Goal: Use online tool/utility: Utilize a website feature to perform a specific function

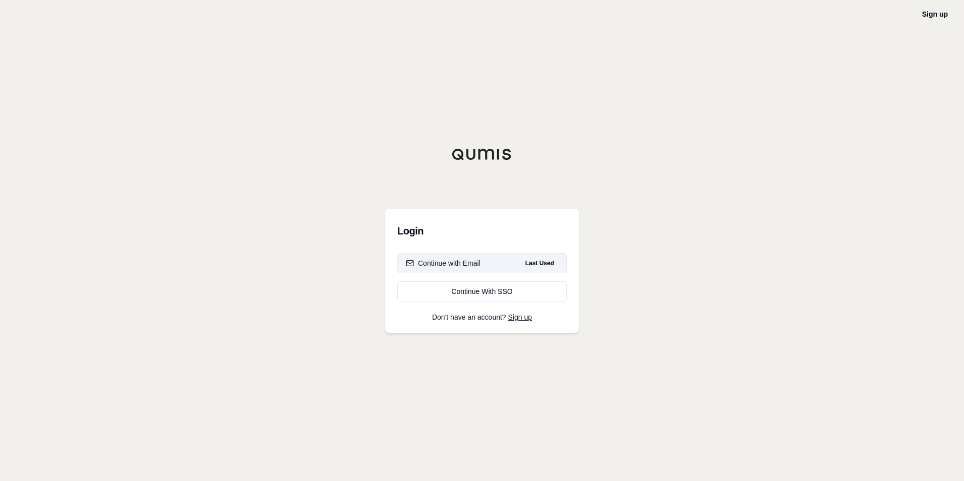
click at [475, 263] on div "Continue with Email" at bounding box center [443, 263] width 75 height 10
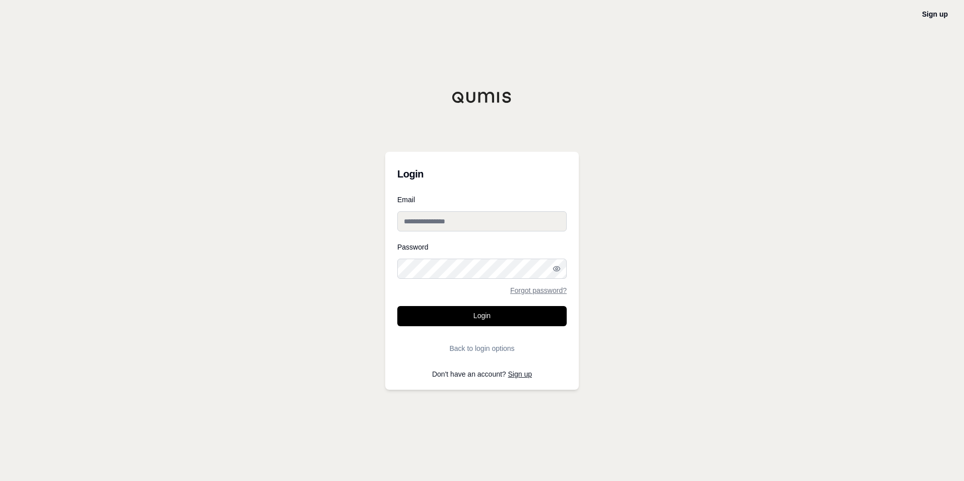
type input "**********"
click at [478, 315] on button "Login" at bounding box center [481, 316] width 169 height 20
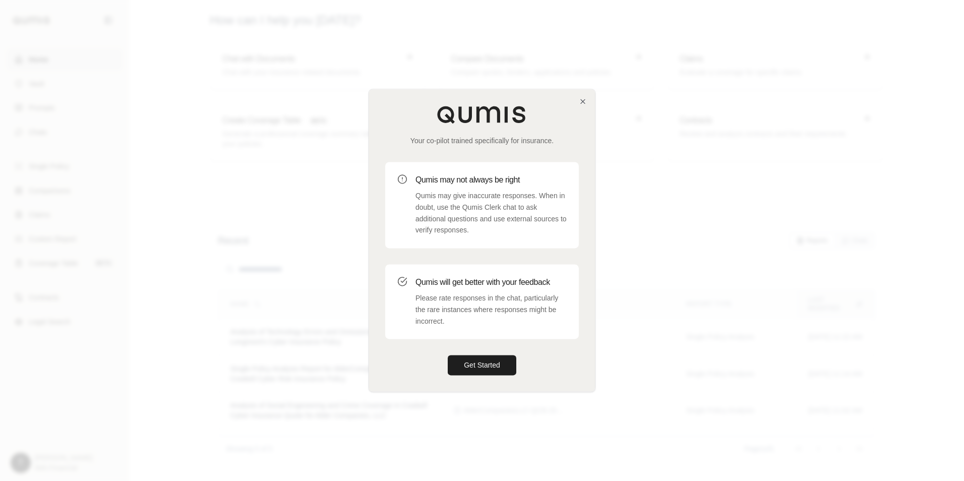
click at [585, 96] on div "Your co-pilot trained specifically for insurance. Qumis may not always be right…" at bounding box center [482, 240] width 226 height 302
click at [582, 106] on div "Your co-pilot trained specifically for insurance. Qumis may not always be right…" at bounding box center [482, 240] width 226 height 302
click at [582, 98] on icon "button" at bounding box center [583, 101] width 8 height 8
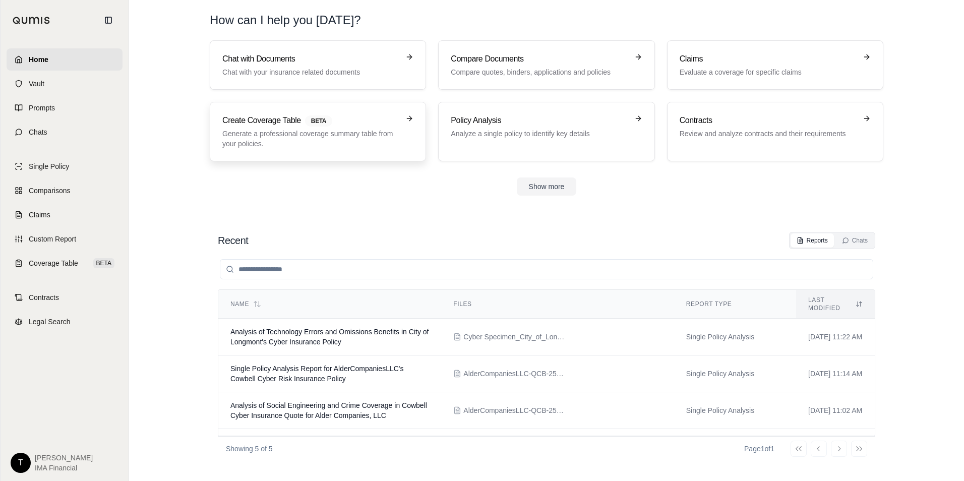
click at [325, 142] on p "Generate a professional coverage summary table from your policies." at bounding box center [310, 139] width 177 height 20
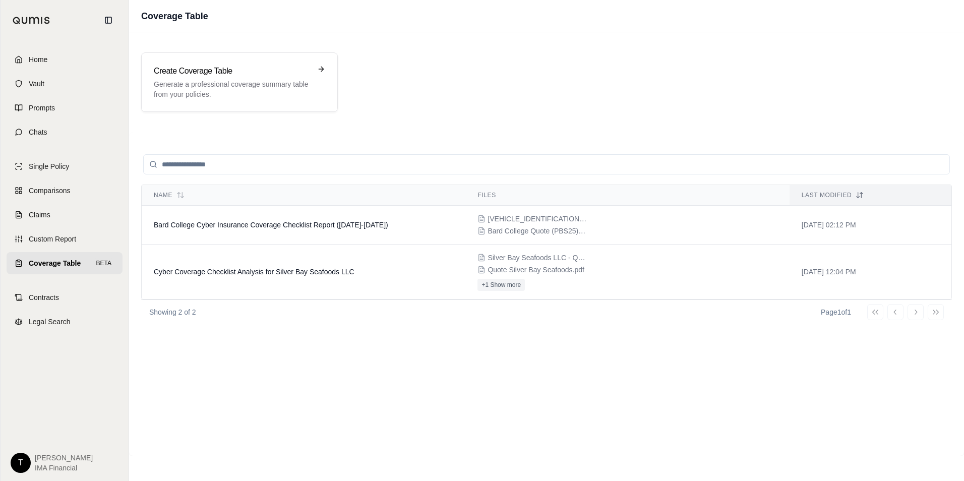
click at [222, 165] on input "search" at bounding box center [546, 164] width 807 height 20
click at [236, 88] on p "Generate a professional coverage summary table from your policies." at bounding box center [232, 89] width 157 height 20
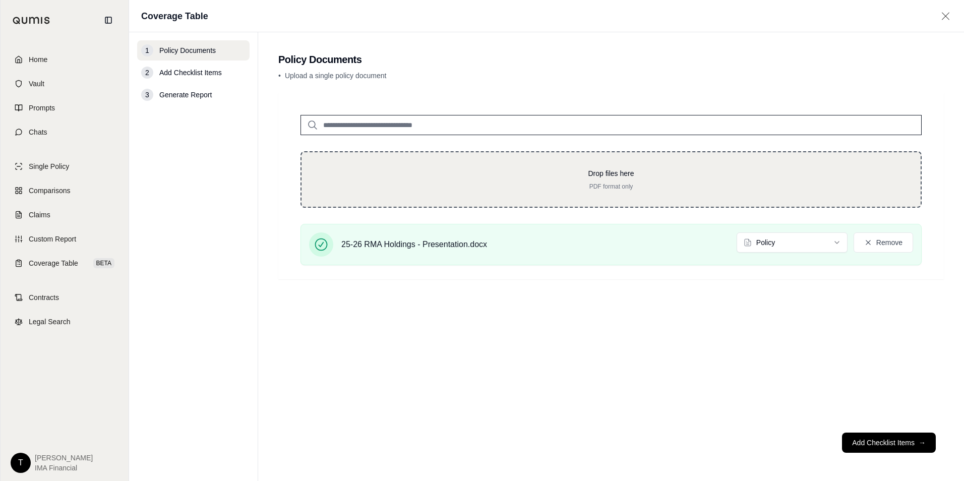
click at [375, 156] on div "Drop files here PDF format only" at bounding box center [611, 179] width 621 height 56
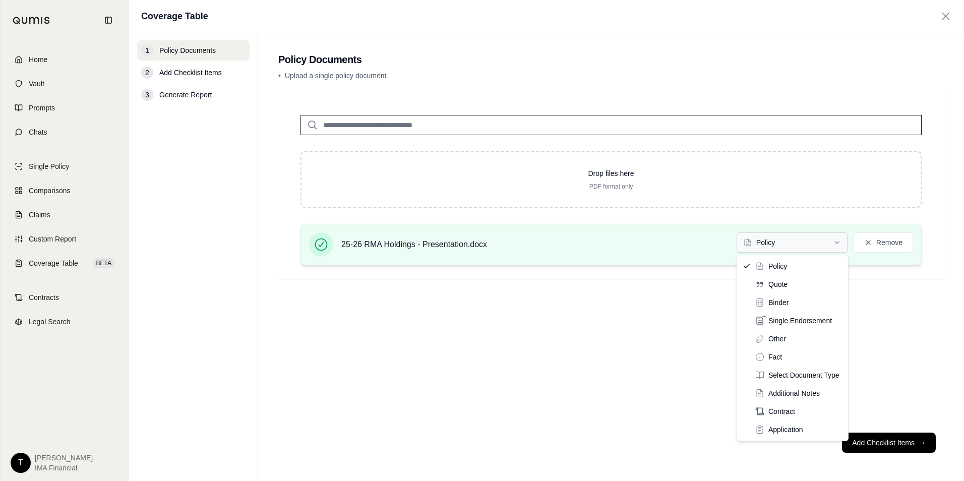
click at [802, 242] on html "Home Vault Prompts Chats Single Policy Comparisons Claims Custom Report Coverag…" at bounding box center [482, 240] width 964 height 481
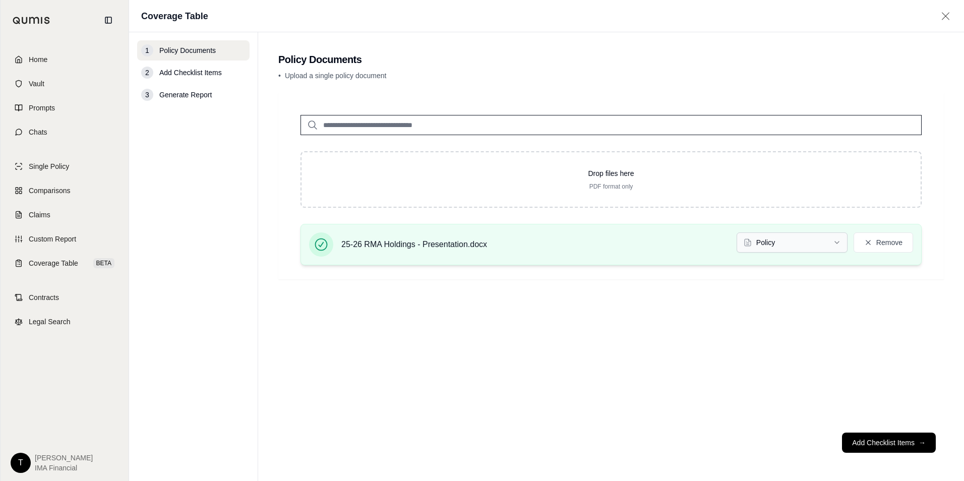
click at [781, 245] on html "Home Vault Prompts Chats Single Policy Comparisons Claims Custom Report Coverag…" at bounding box center [482, 240] width 964 height 481
click at [784, 247] on html "Home Vault Prompts Chats Single Policy Comparisons Claims Custom Report Coverag…" at bounding box center [482, 240] width 964 height 481
click at [856, 446] on button "Add Checklist Items →" at bounding box center [889, 443] width 94 height 20
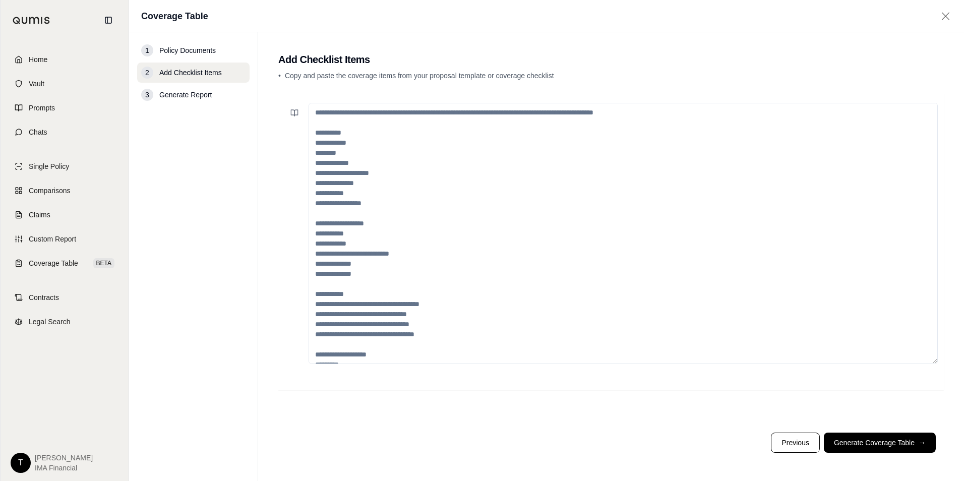
click at [345, 118] on textarea at bounding box center [624, 233] width 630 height 261
paste textarea "**********"
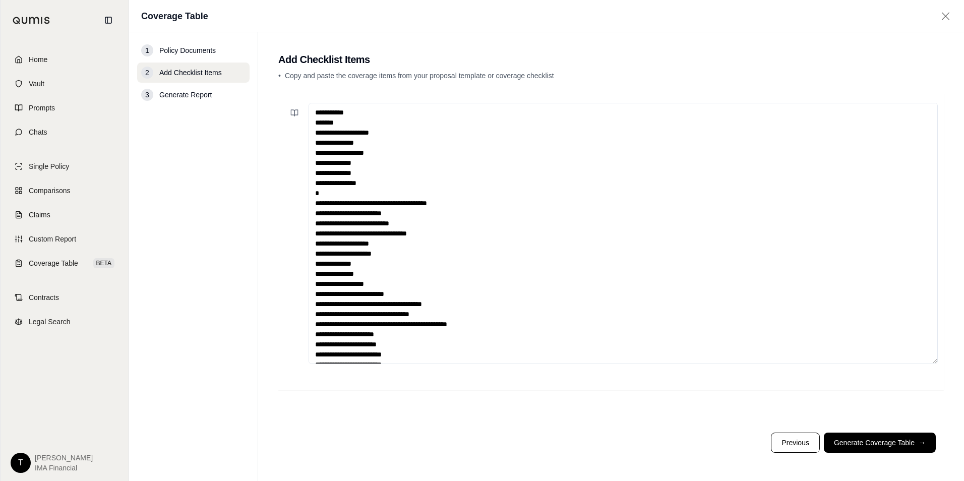
scroll to position [15, 0]
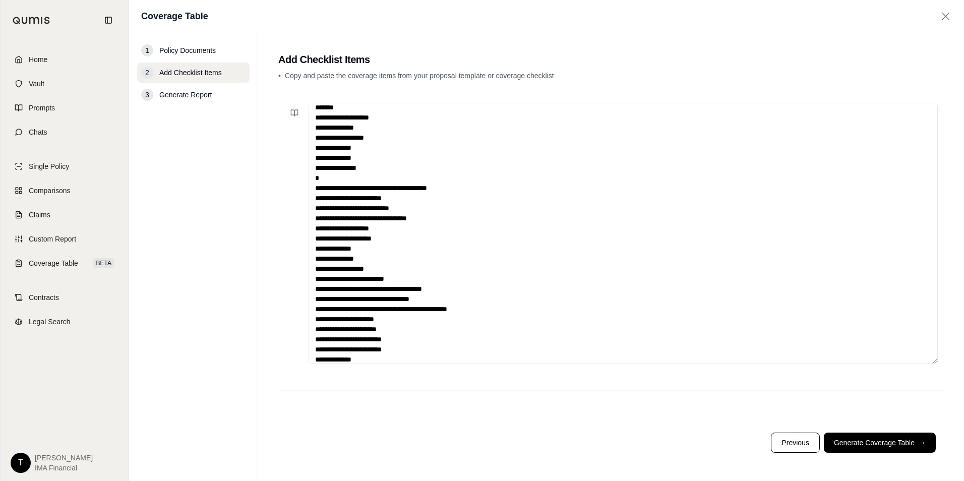
type textarea "**********"
click at [858, 454] on footer "Previous Generate Coverage Table →" at bounding box center [611, 443] width 666 height 36
click at [896, 447] on button "Generate Coverage Table →" at bounding box center [880, 443] width 112 height 20
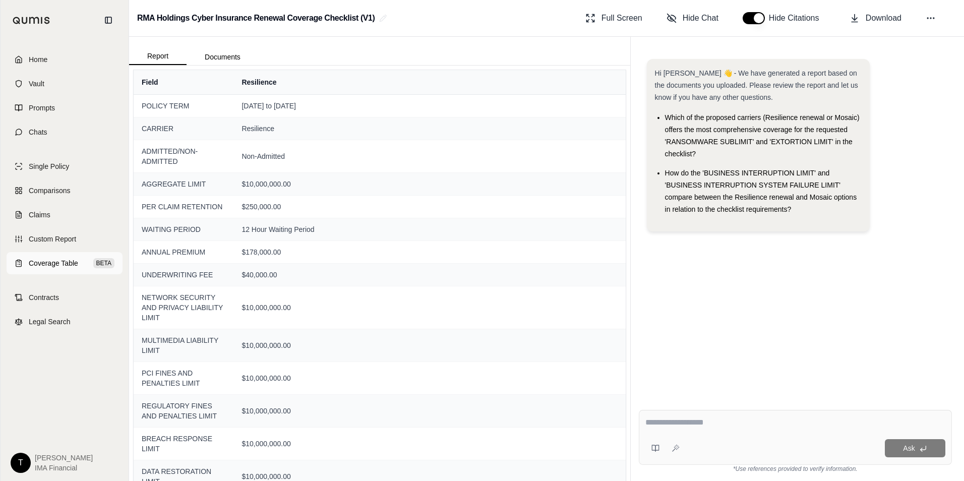
click at [64, 267] on span "Coverage Table" at bounding box center [53, 263] width 49 height 10
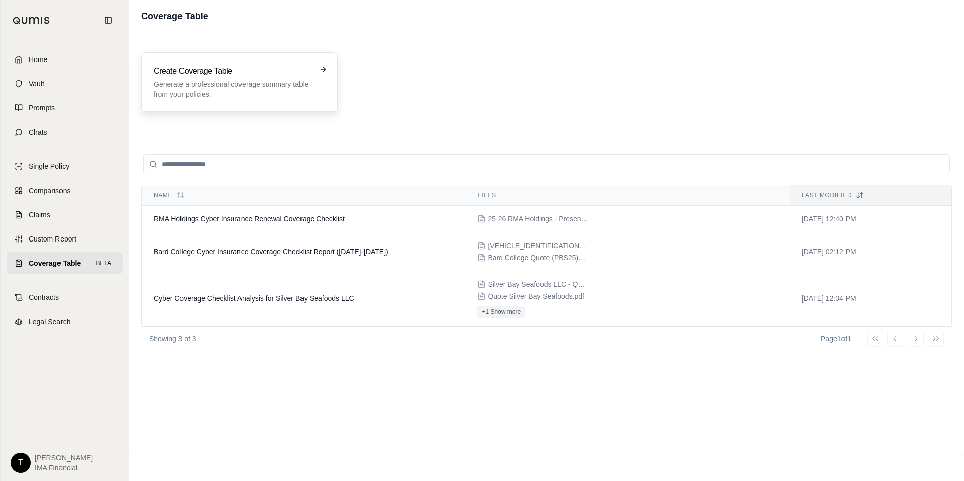
click at [210, 99] on p "Generate a professional coverage summary table from your policies." at bounding box center [232, 89] width 157 height 20
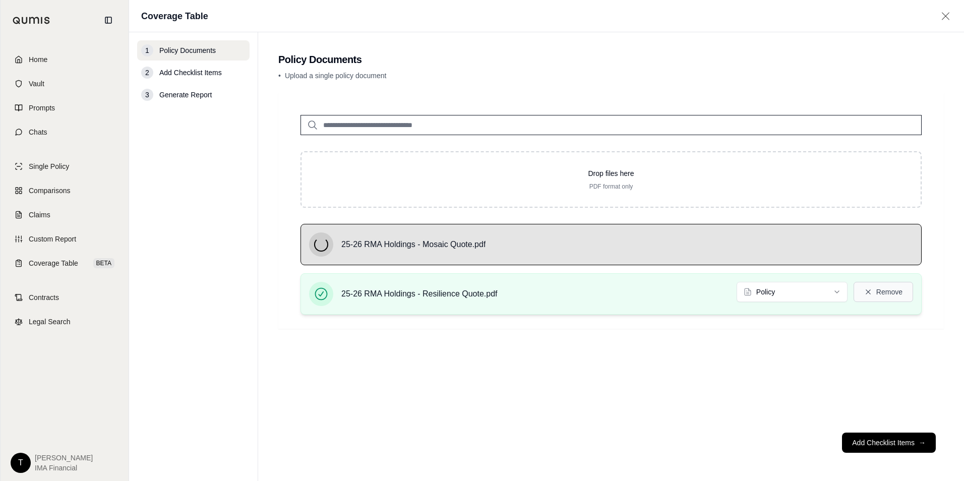
click at [867, 294] on icon at bounding box center [868, 292] width 5 height 5
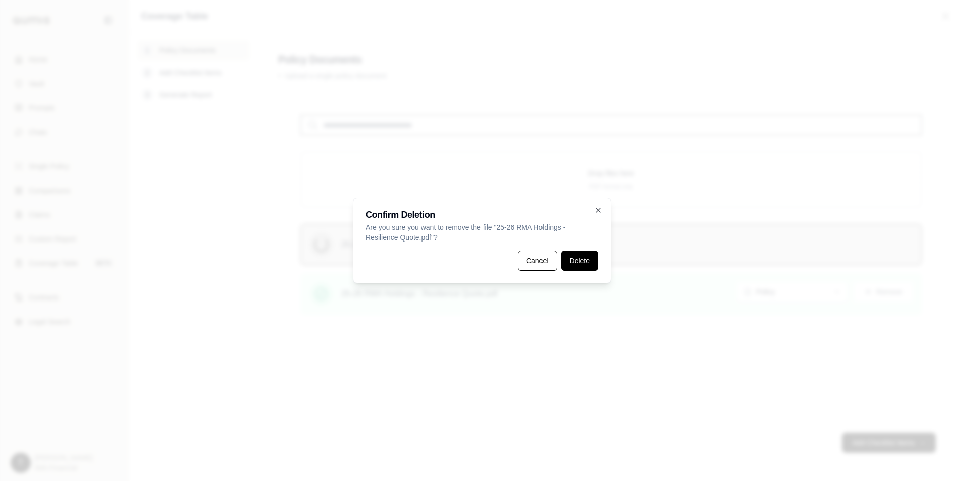
click at [588, 255] on button "Delete" at bounding box center [579, 261] width 37 height 20
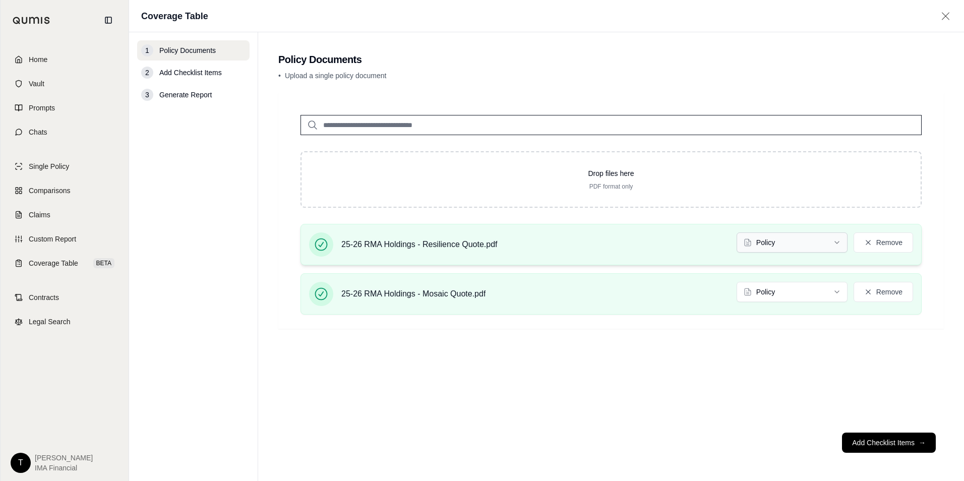
click at [804, 243] on html "Home Vault Prompts Chats Single Policy Comparisons Claims Custom Report Coverag…" at bounding box center [482, 240] width 964 height 481
click at [781, 295] on html "Home Vault Prompts Chats Single Policy Comparisons Claims Custom Report Coverag…" at bounding box center [482, 240] width 964 height 481
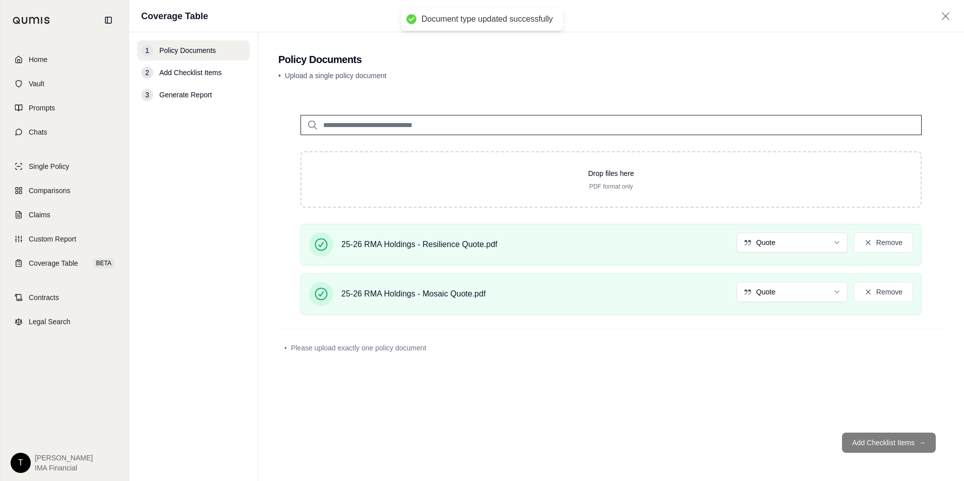
click at [884, 442] on footer "Add Checklist Items →" at bounding box center [611, 443] width 666 height 36
drag, startPoint x: 884, startPoint y: 442, endPoint x: 852, endPoint y: 287, distance: 158.0
click at [884, 440] on footer "Add Checklist Items →" at bounding box center [611, 443] width 666 height 36
click at [787, 246] on html "Document type updated successfully Home Vault Prompts Chats Single Policy Compa…" at bounding box center [482, 240] width 964 height 481
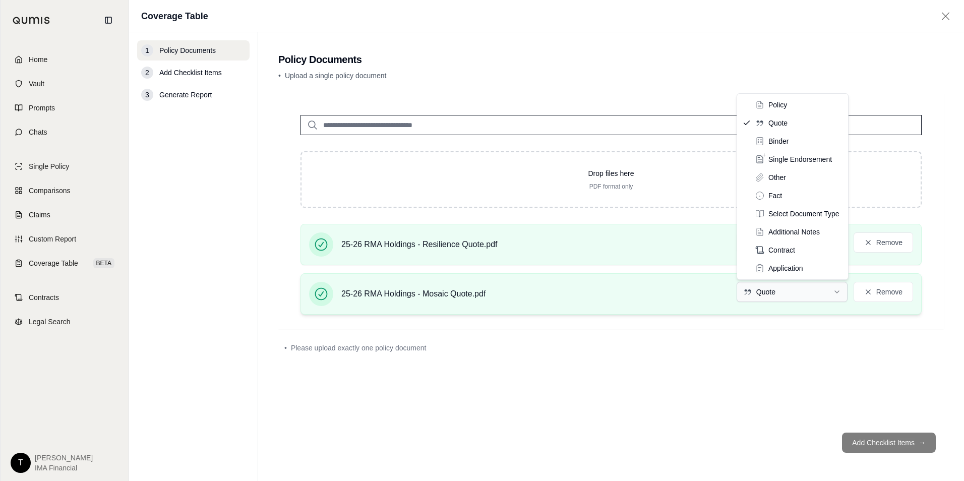
click at [782, 300] on html "Document type updated successfully Home Vault Prompts Chats Single Policy Compa…" at bounding box center [482, 240] width 964 height 481
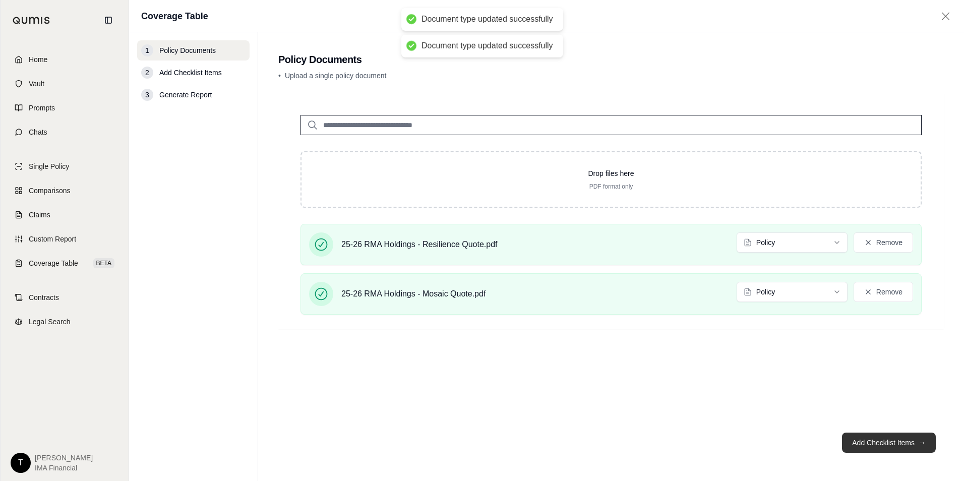
click at [869, 448] on button "Add Checklist Items →" at bounding box center [889, 443] width 94 height 20
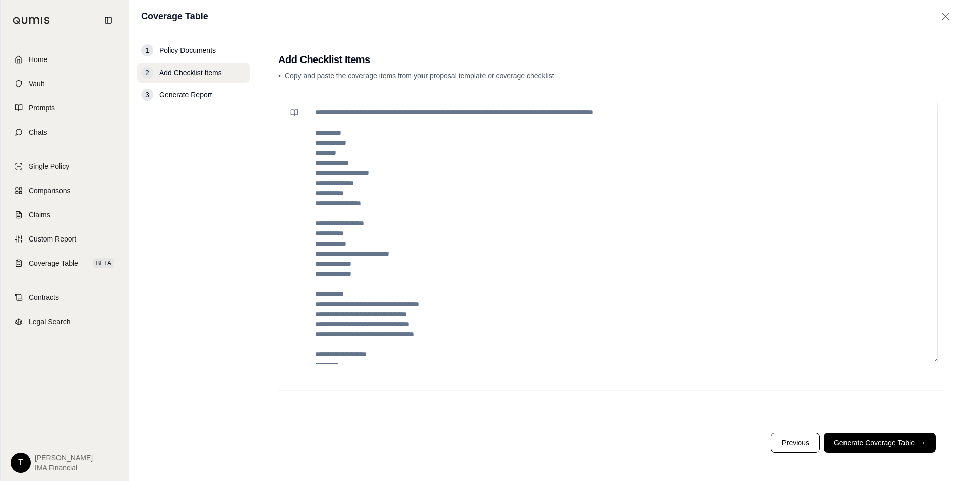
click at [479, 142] on textarea at bounding box center [624, 233] width 630 height 261
paste textarea "**********"
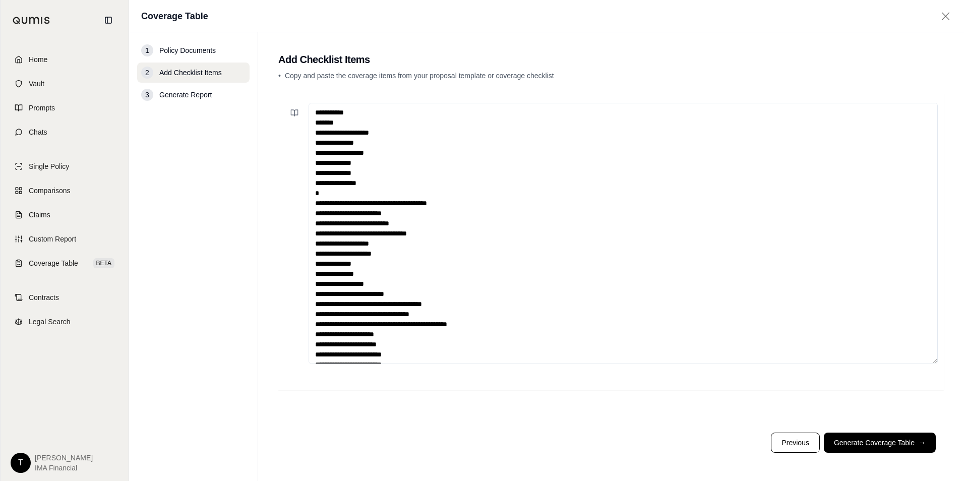
scroll to position [15, 0]
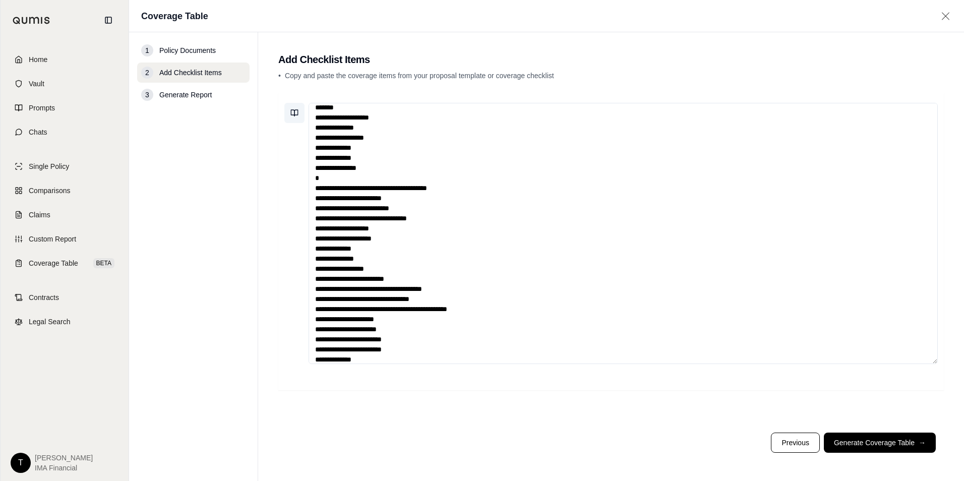
type textarea "**********"
click at [299, 110] on button at bounding box center [294, 113] width 20 height 20
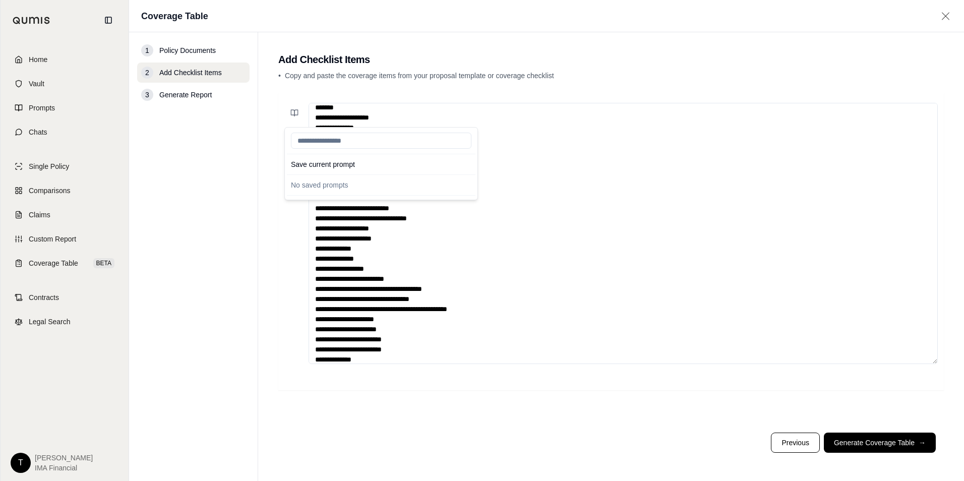
click at [336, 173] on div "Save current prompt No saved prompts" at bounding box center [381, 163] width 194 height 73
click at [384, 164] on button "Save current prompt" at bounding box center [381, 164] width 189 height 16
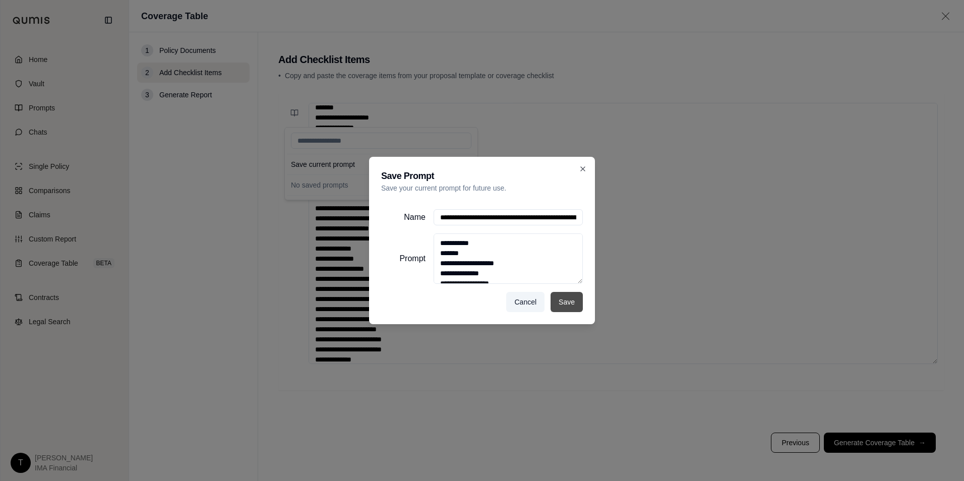
click at [569, 307] on button "Save" at bounding box center [567, 302] width 32 height 20
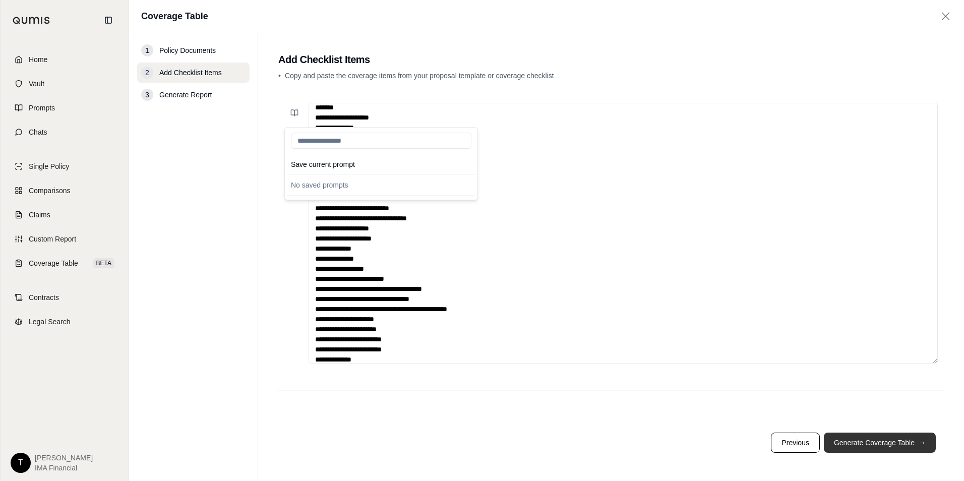
click at [873, 440] on button "Generate Coverage Table →" at bounding box center [880, 443] width 112 height 20
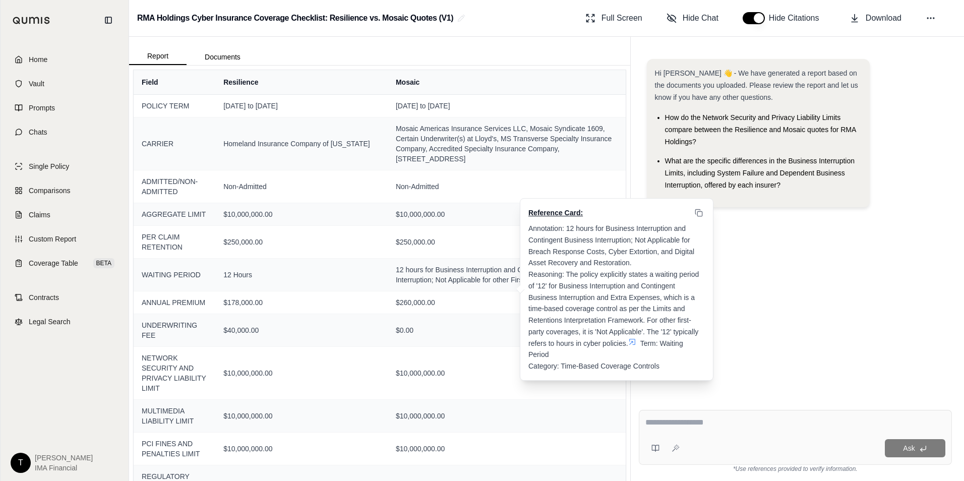
scroll to position [50, 0]
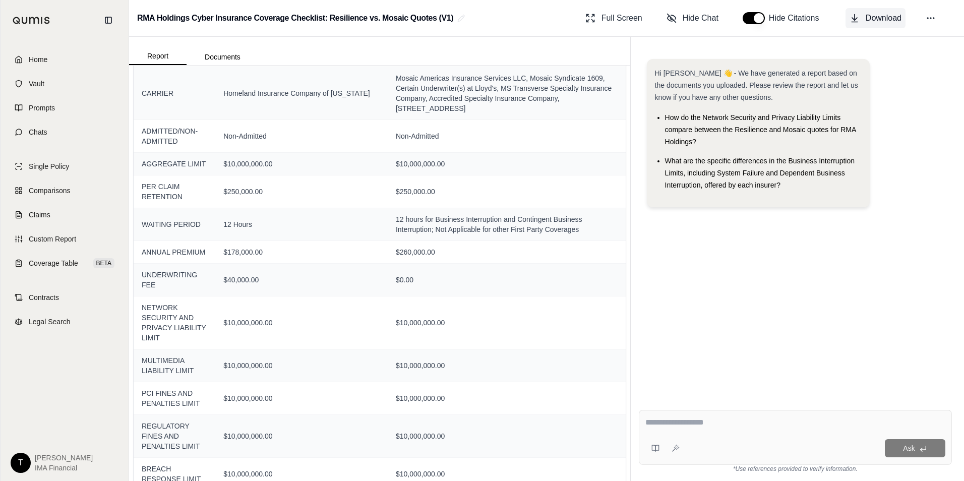
click at [854, 23] on icon at bounding box center [855, 18] width 10 height 10
